Goal: Task Accomplishment & Management: Manage account settings

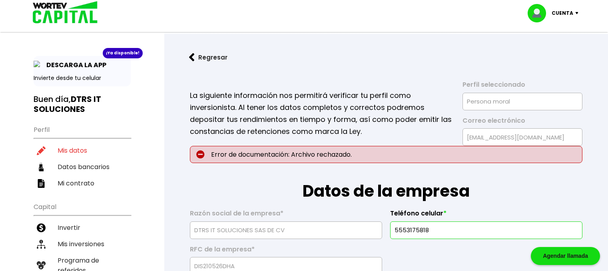
select select "MX"
select select "Banregio"
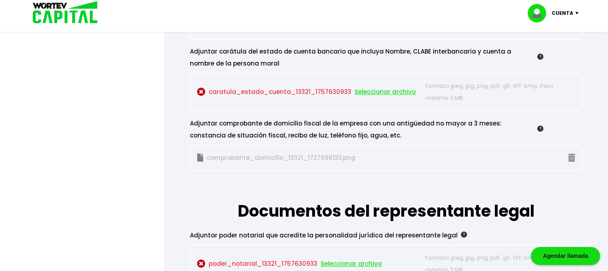
scroll to position [639, 0]
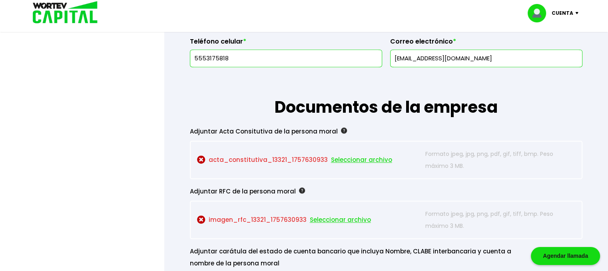
click at [365, 160] on span "Seleccionar archivo" at bounding box center [361, 160] width 61 height 12
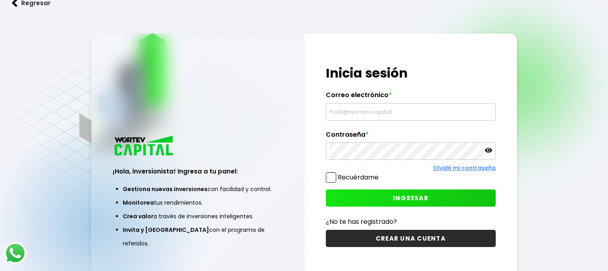
type input "[EMAIL_ADDRESS][DOMAIN_NAME]"
click at [406, 195] on span "INGRESAR" at bounding box center [411, 198] width 36 height 8
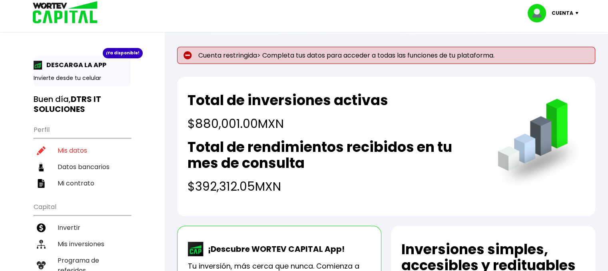
drag, startPoint x: 245, startPoint y: 107, endPoint x: 280, endPoint y: 180, distance: 81.1
click at [280, 179] on div "Total de inversiones activas $880,001.00 MXN Total de rendimientos recibidos en…" at bounding box center [334, 143] width 294 height 103
click at [284, 186] on h4 "$392,312.05 MXN" at bounding box center [334, 186] width 294 height 18
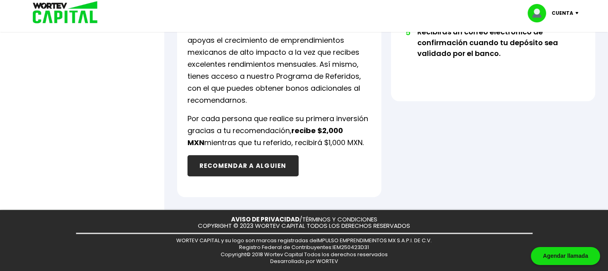
drag, startPoint x: 271, startPoint y: 170, endPoint x: 209, endPoint y: 87, distance: 103.0
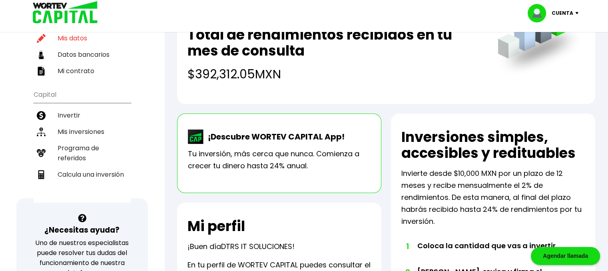
scroll to position [8, 0]
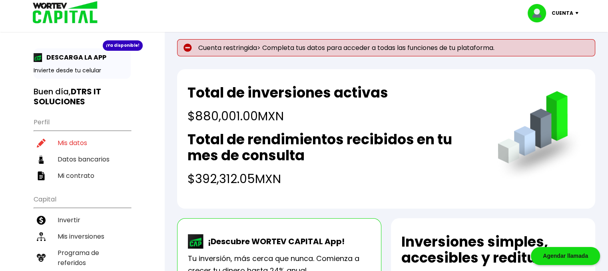
click at [262, 85] on h2 "Total de inversiones activas" at bounding box center [287, 93] width 201 height 16
